Goal: Task Accomplishment & Management: Complete application form

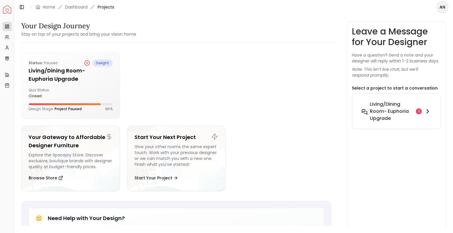
click at [383, 114] on h6 "Living/Dining Room- Euphoria Upgrade" at bounding box center [392, 111] width 44 height 21
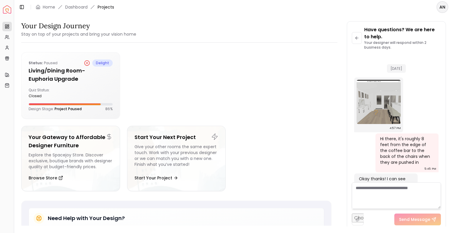
scroll to position [1069, 0]
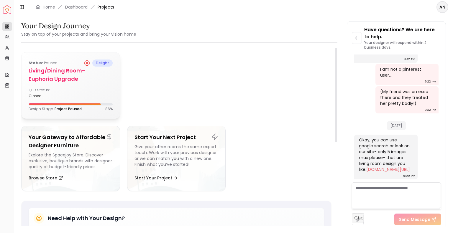
click at [82, 90] on div "Quiz Status: closed" at bounding box center [71, 93] width 84 height 11
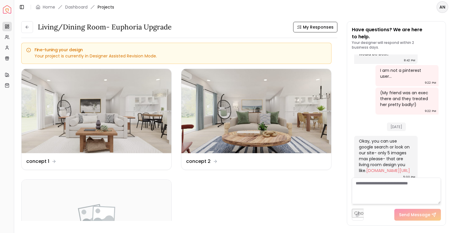
click at [384, 185] on textarea at bounding box center [396, 191] width 89 height 27
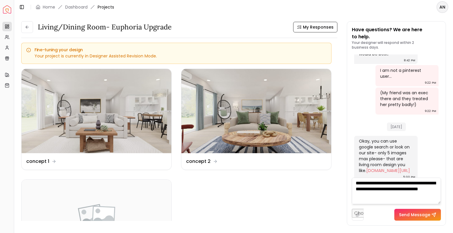
type textarea "**********"
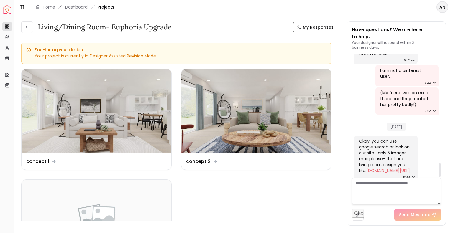
scroll to position [1185, 0]
